Goal: Information Seeking & Learning: Learn about a topic

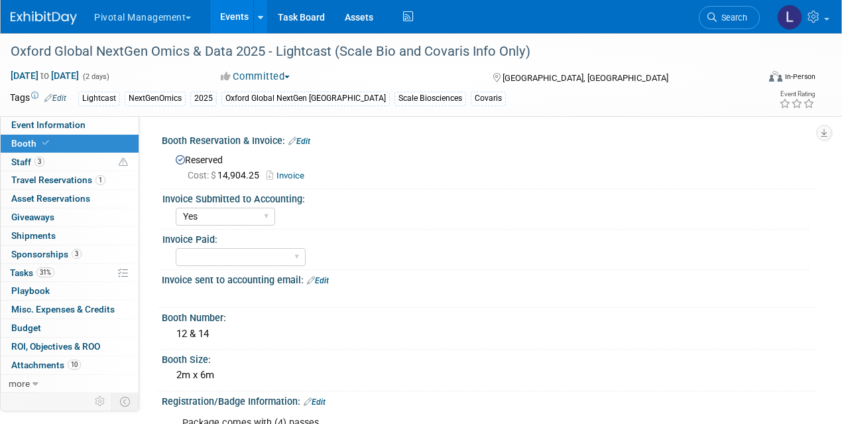
select select "Yes"
click at [741, 22] on link "Search" at bounding box center [729, 17] width 61 height 23
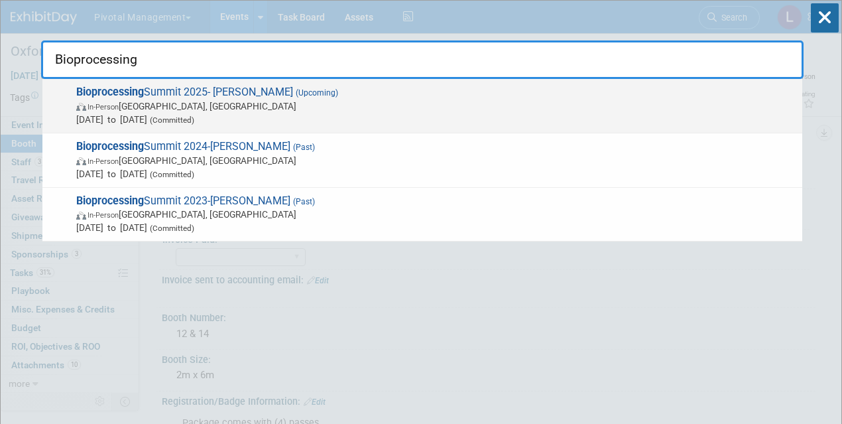
type input "Bioprocessing"
click at [149, 84] on div "Bioprocessing Summit 2025- [PERSON_NAME] (Upcoming) In-Person [GEOGRAPHIC_DATA]…" at bounding box center [422, 106] width 760 height 54
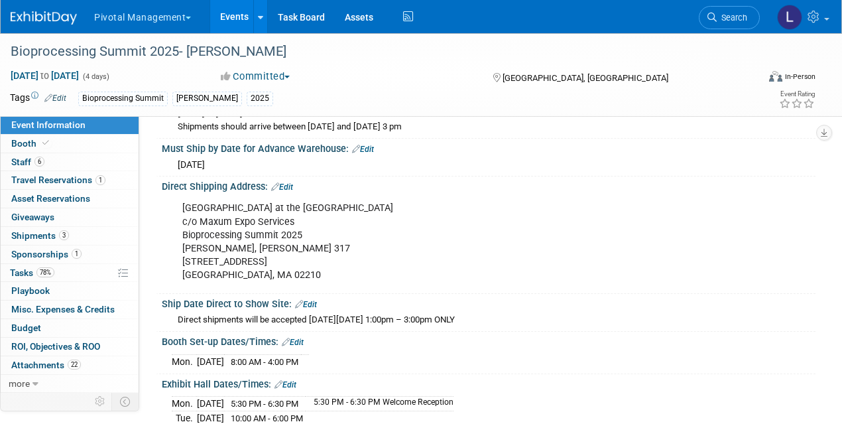
scroll to position [1875, 0]
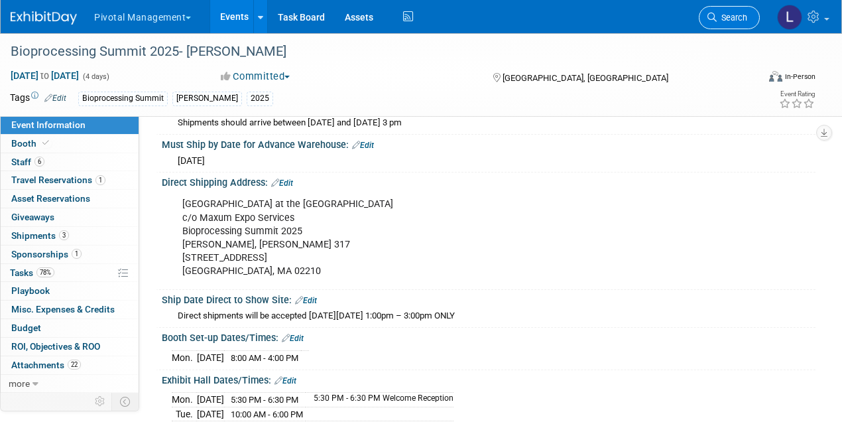
click at [715, 14] on icon at bounding box center [711, 17] width 9 height 9
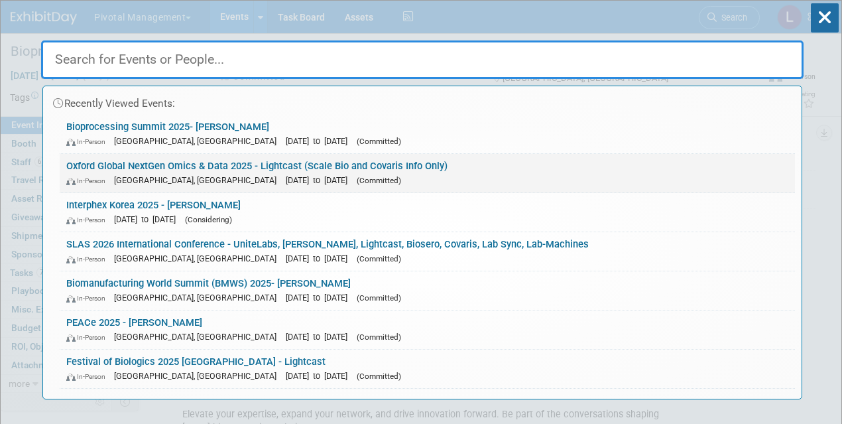
click at [153, 160] on link "Oxford Global NextGen Omics & Data 2025 - Lightcast (Scale Bio and Covaris Info…" at bounding box center [427, 173] width 735 height 38
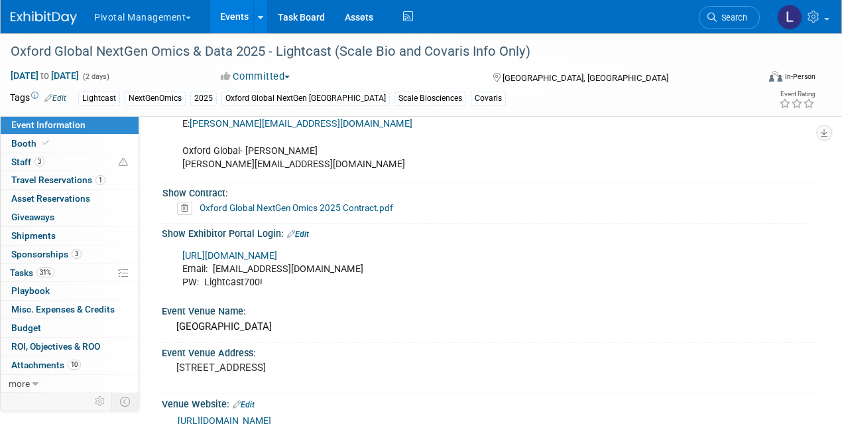
scroll to position [1338, 0]
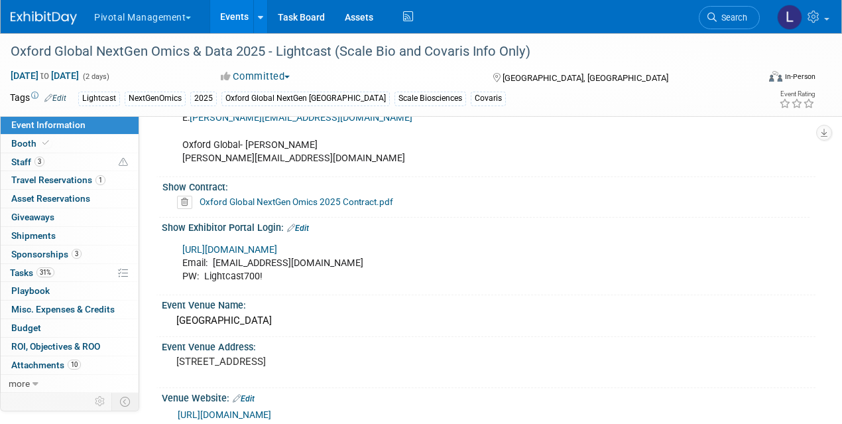
click at [277, 245] on link "[URL][DOMAIN_NAME]" at bounding box center [229, 249] width 95 height 11
